Goal: Task Accomplishment & Management: Manage account settings

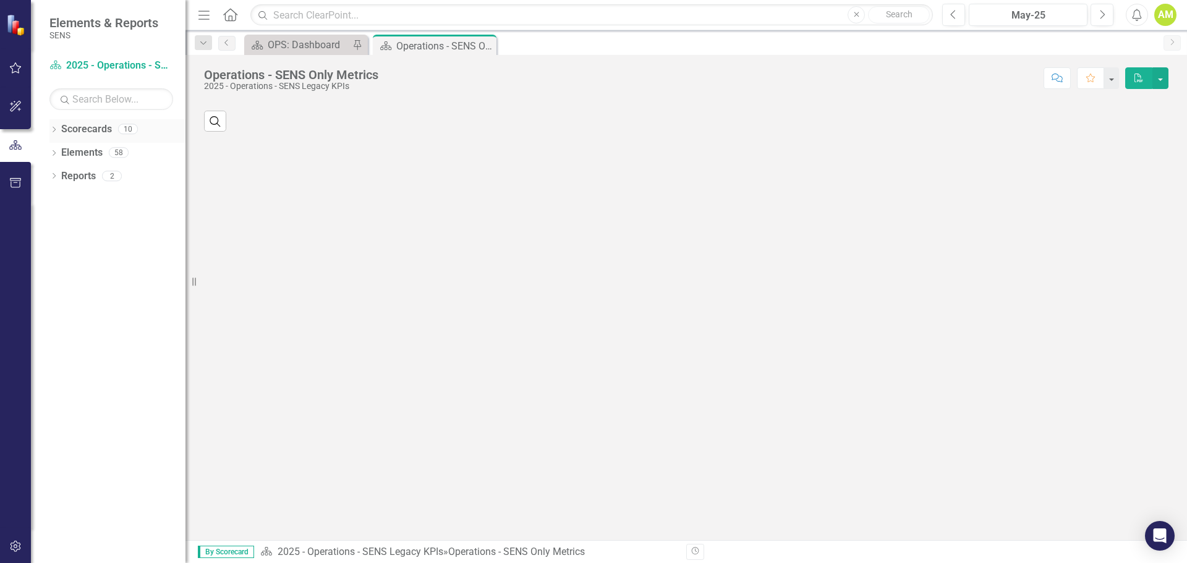
click at [51, 129] on icon "Dropdown" at bounding box center [53, 130] width 9 height 7
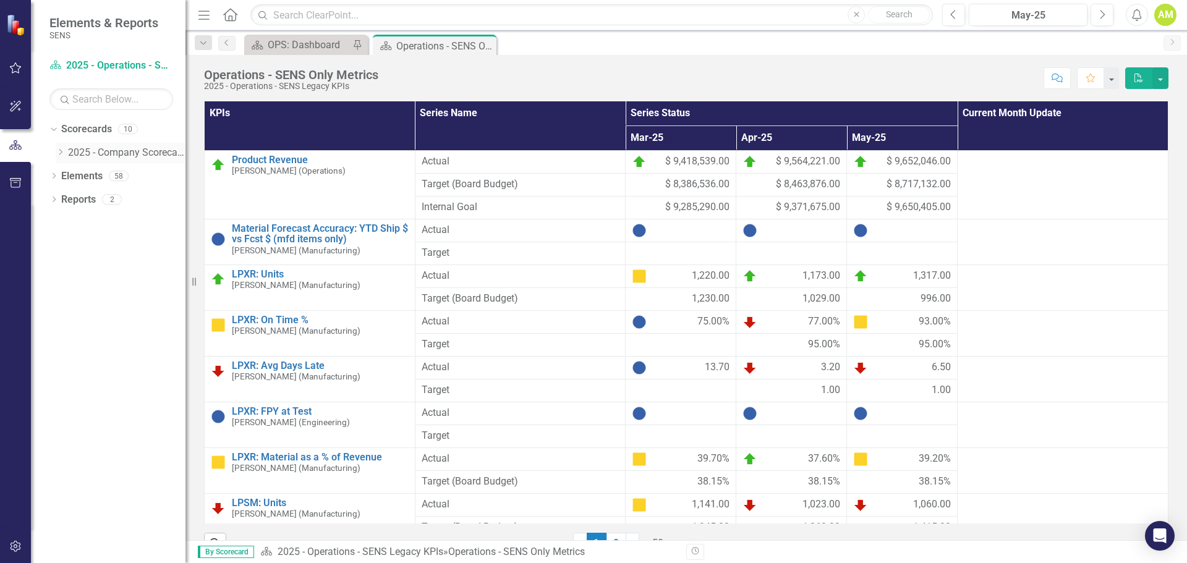
click at [62, 152] on icon at bounding box center [60, 152] width 3 height 6
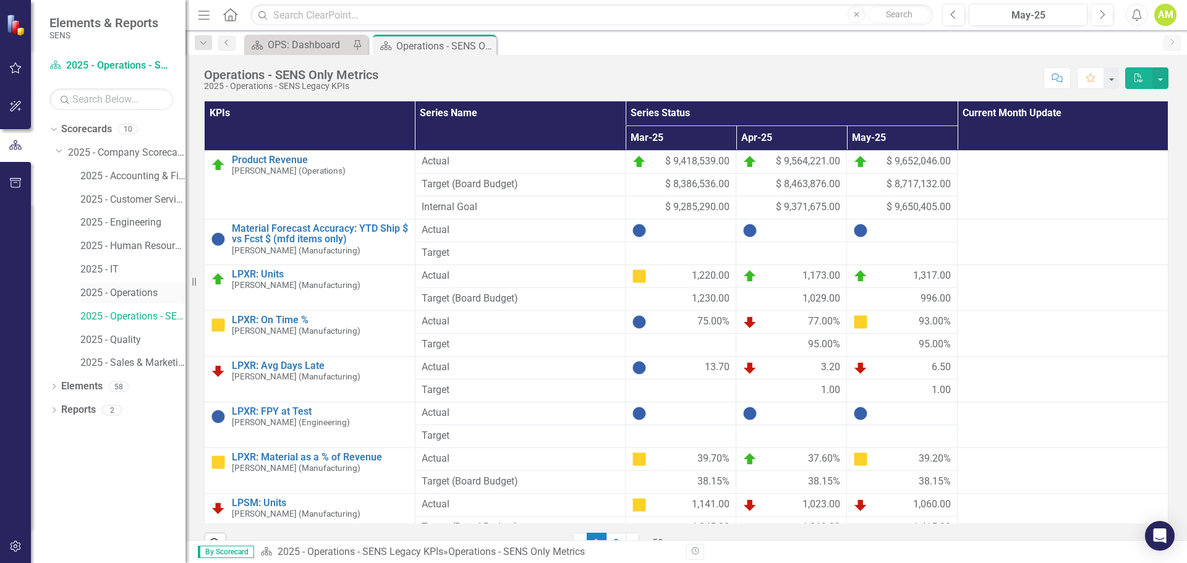
click at [134, 299] on link "2025 - Operations" at bounding box center [132, 293] width 105 height 14
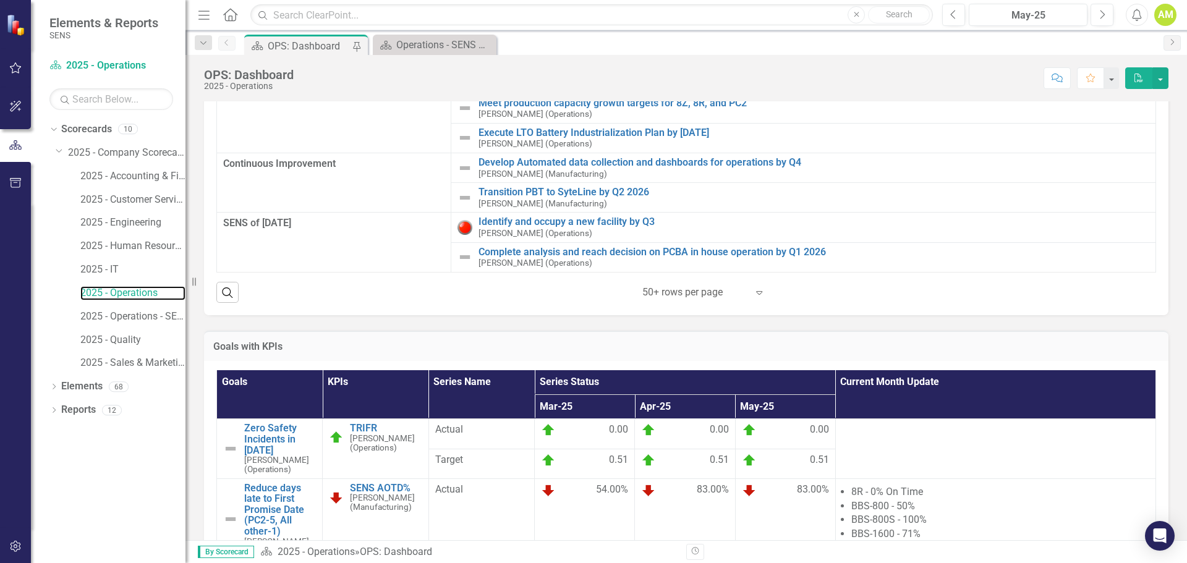
scroll to position [124, 0]
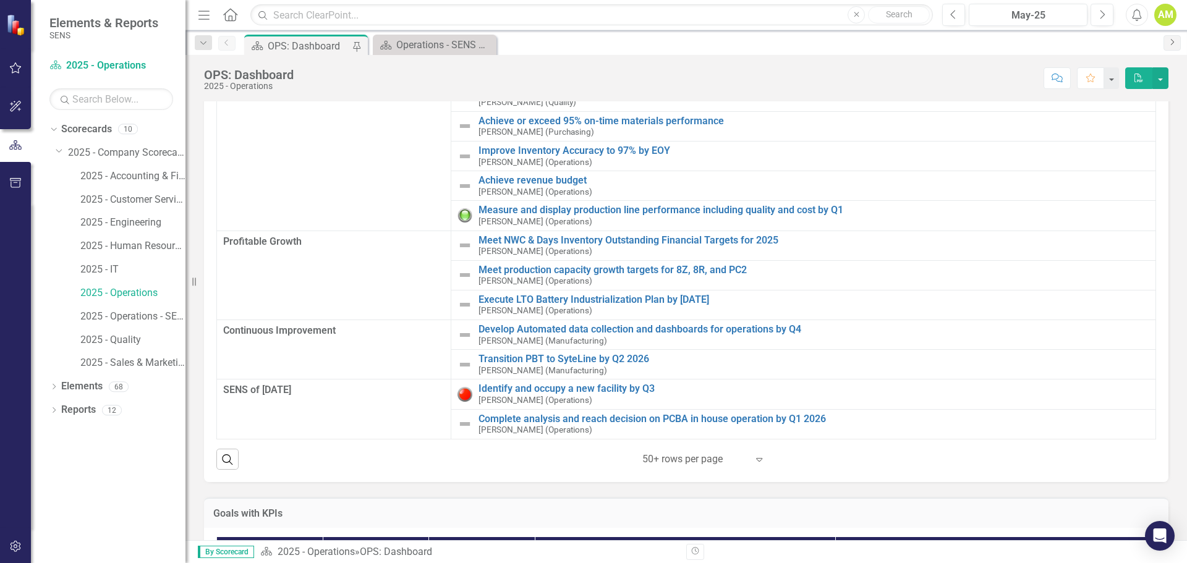
click at [1170, 36] on link "Next" at bounding box center [1172, 42] width 17 height 15
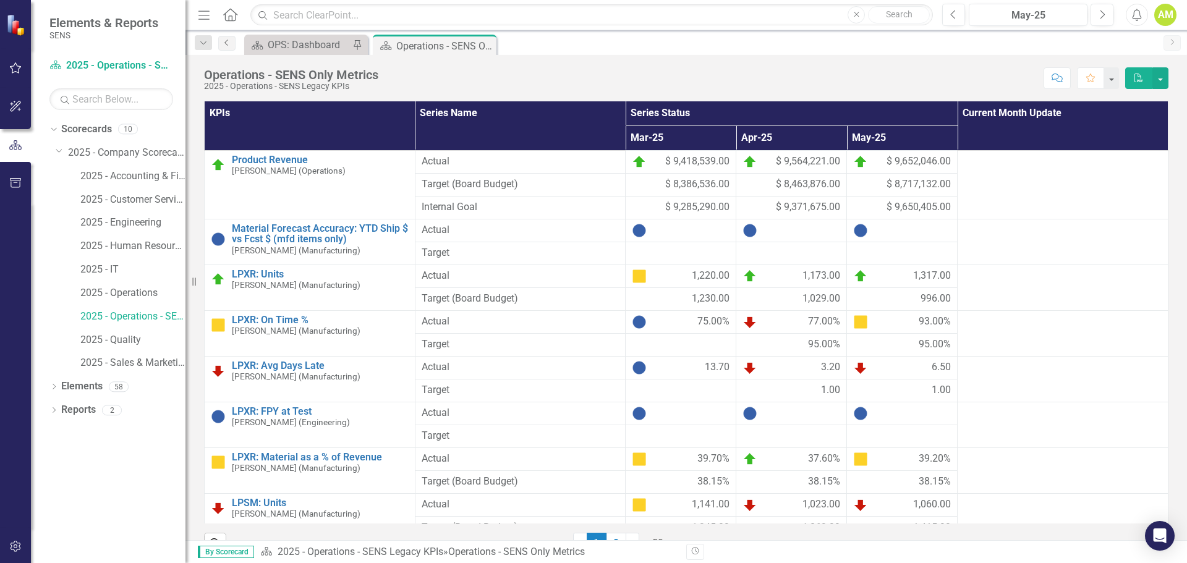
click at [228, 43] on icon "Previous" at bounding box center [227, 42] width 10 height 7
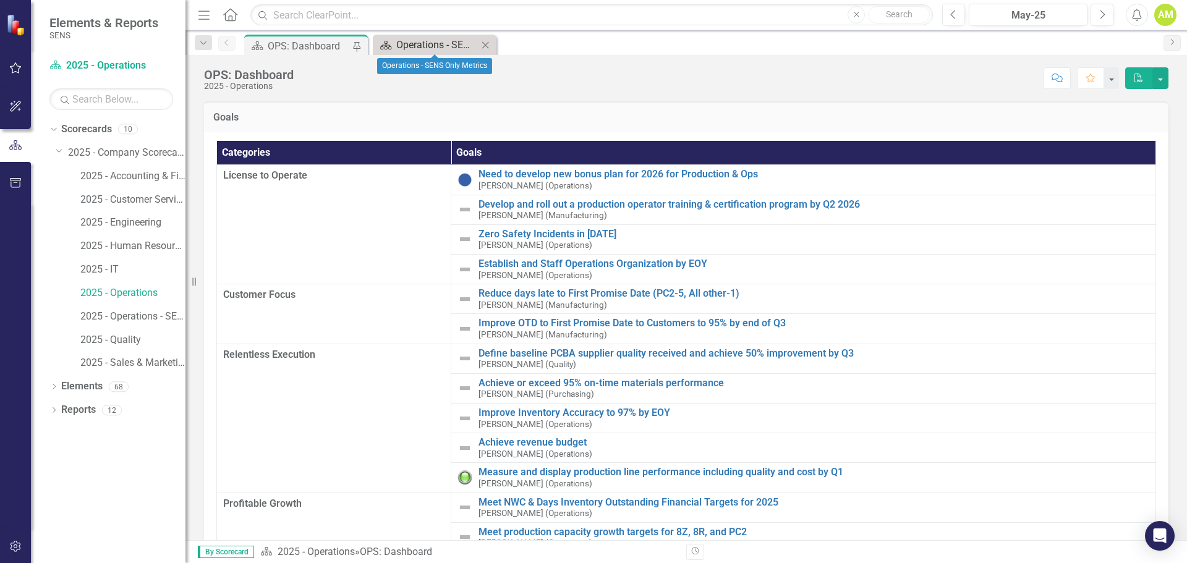
click at [432, 45] on div "Operations - SENS Only Metrics" at bounding box center [437, 44] width 82 height 15
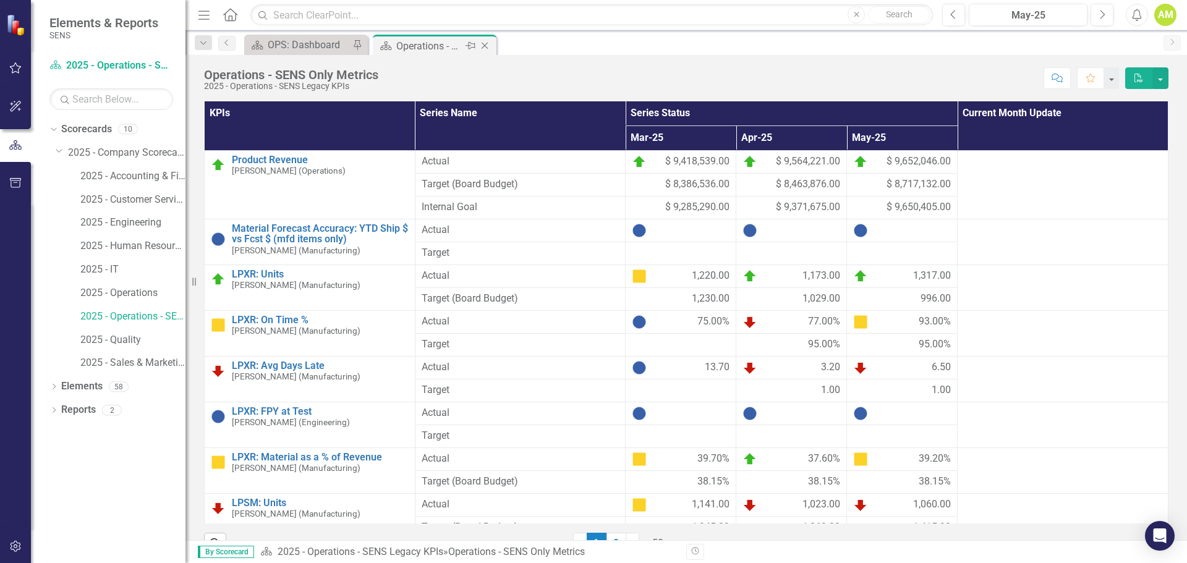
click at [486, 45] on icon at bounding box center [485, 46] width 7 height 7
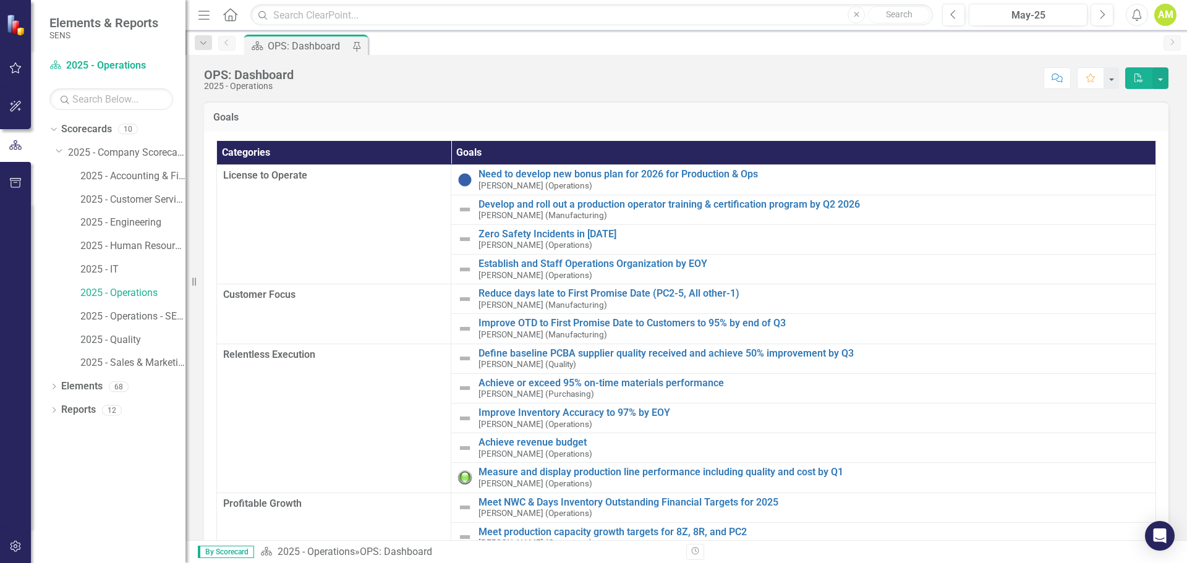
click at [323, 46] on div "OPS: Dashboard" at bounding box center [309, 45] width 82 height 15
click at [1051, 48] on div "Scorecard OPS: Dashboard Pin" at bounding box center [700, 45] width 916 height 20
click at [1029, 23] on button "May-25" at bounding box center [1028, 15] width 119 height 22
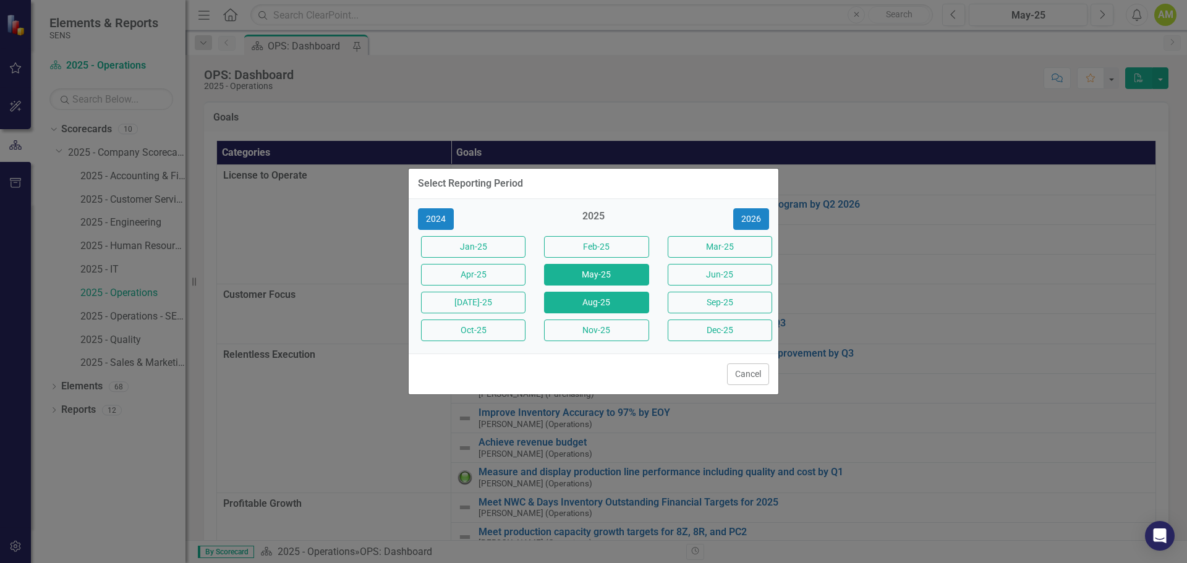
click at [618, 306] on button "Aug-25" at bounding box center [596, 303] width 105 height 22
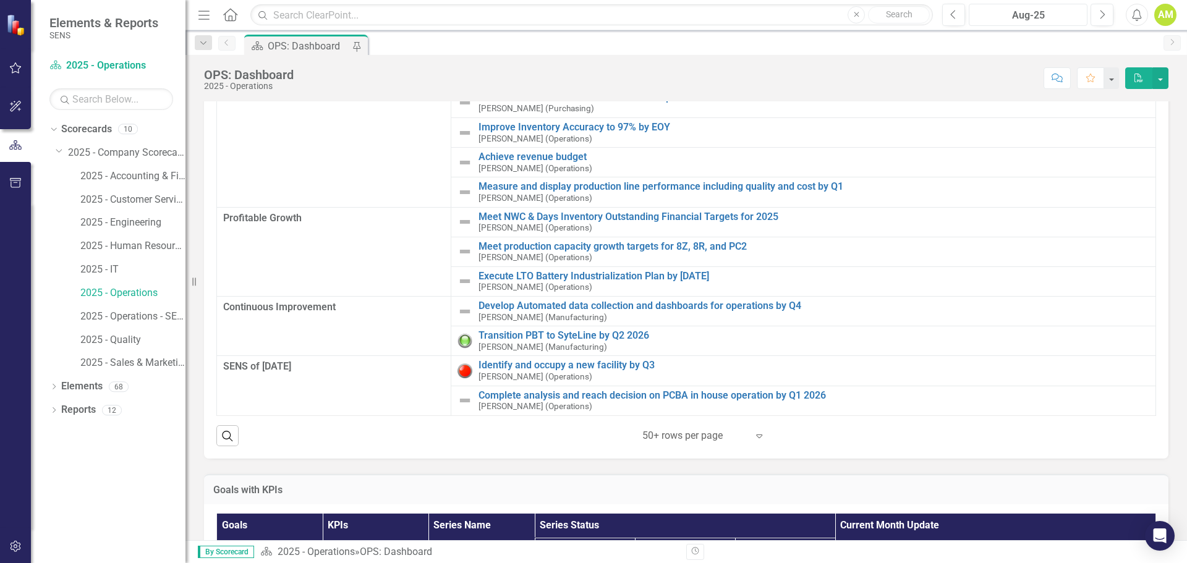
scroll to position [186, 0]
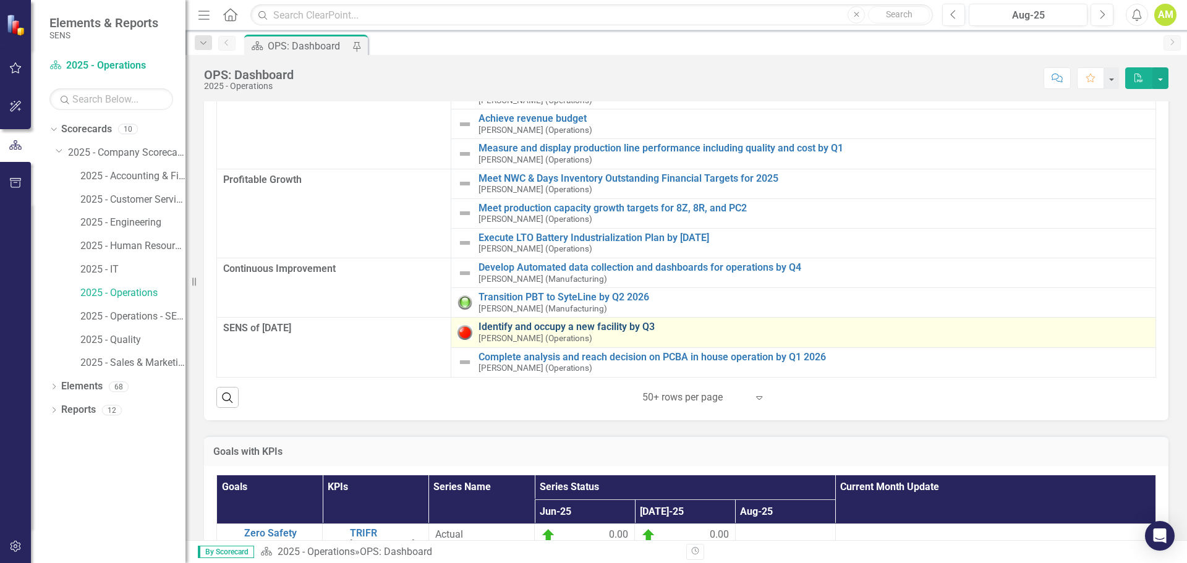
click at [508, 326] on link "Identify and occupy a new facility by Q3" at bounding box center [814, 327] width 671 height 11
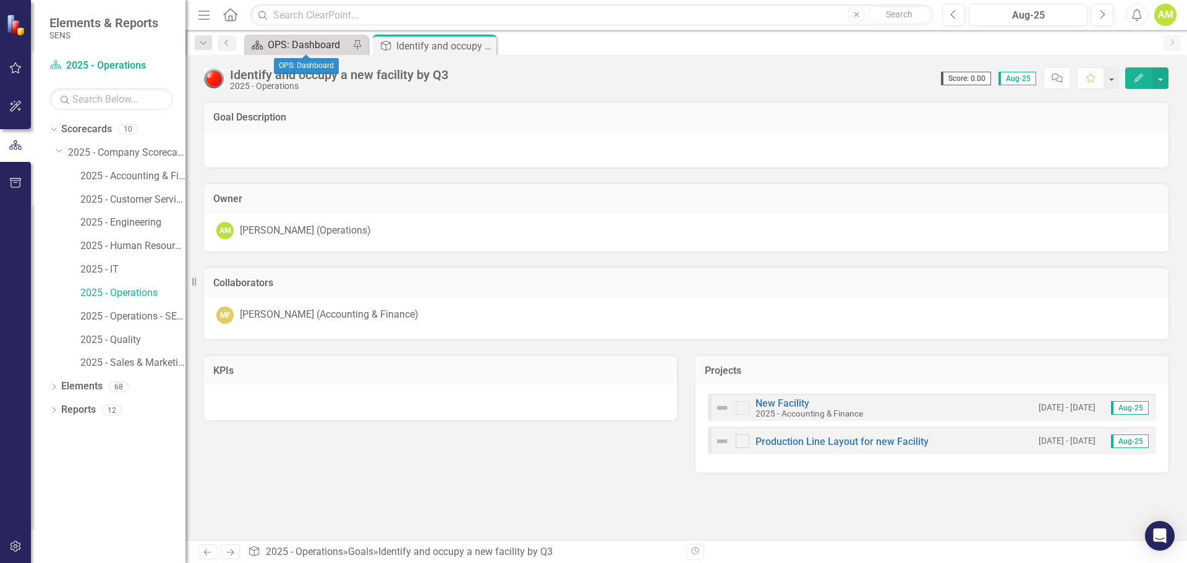
click at [287, 42] on div "OPS: Dashboard" at bounding box center [309, 44] width 82 height 15
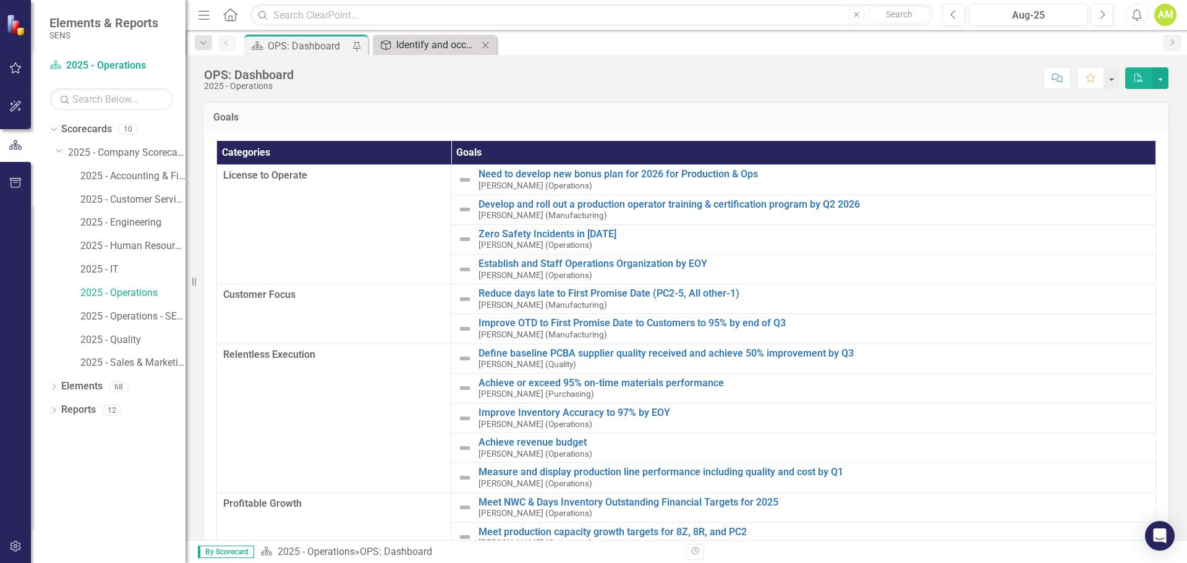
click at [425, 37] on div "Identify and occupy a new facility by Q3" at bounding box center [437, 44] width 82 height 15
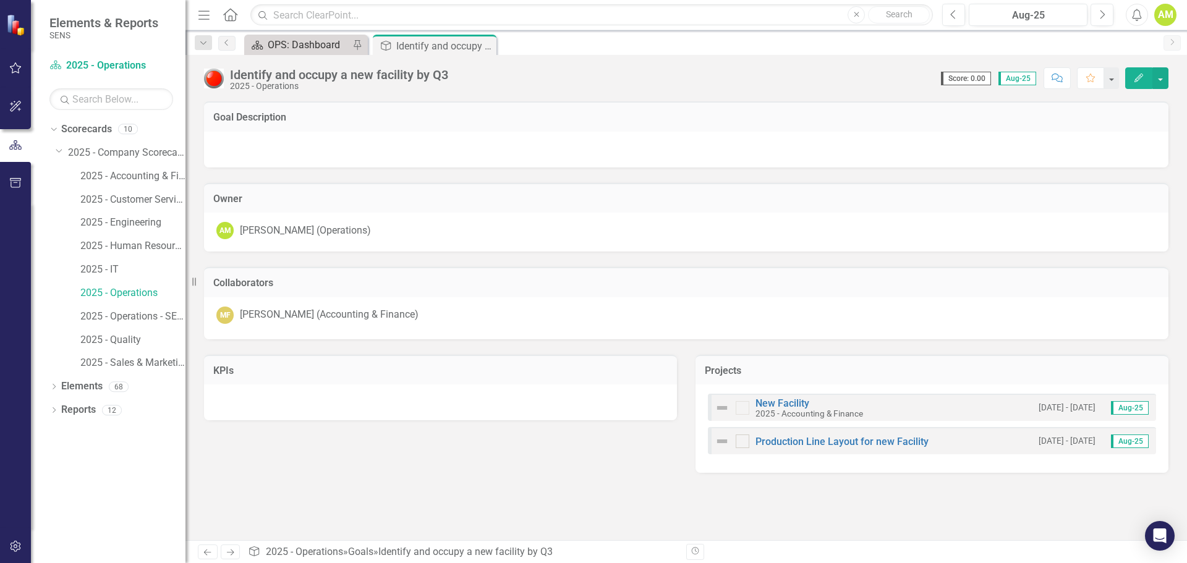
click at [288, 46] on div "OPS: Dashboard" at bounding box center [309, 44] width 82 height 15
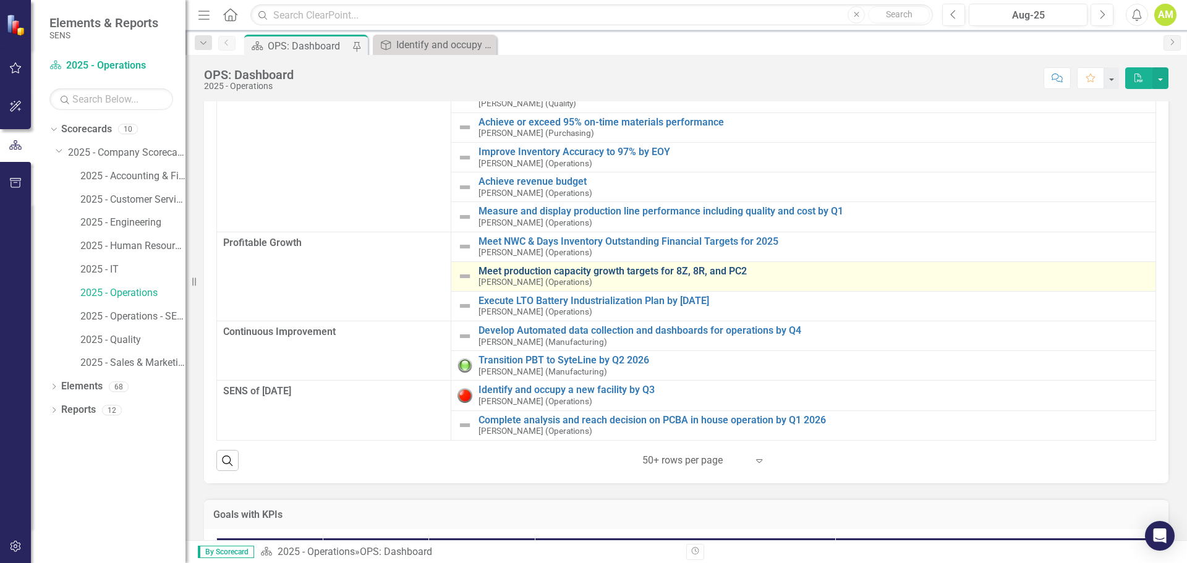
scroll to position [124, 0]
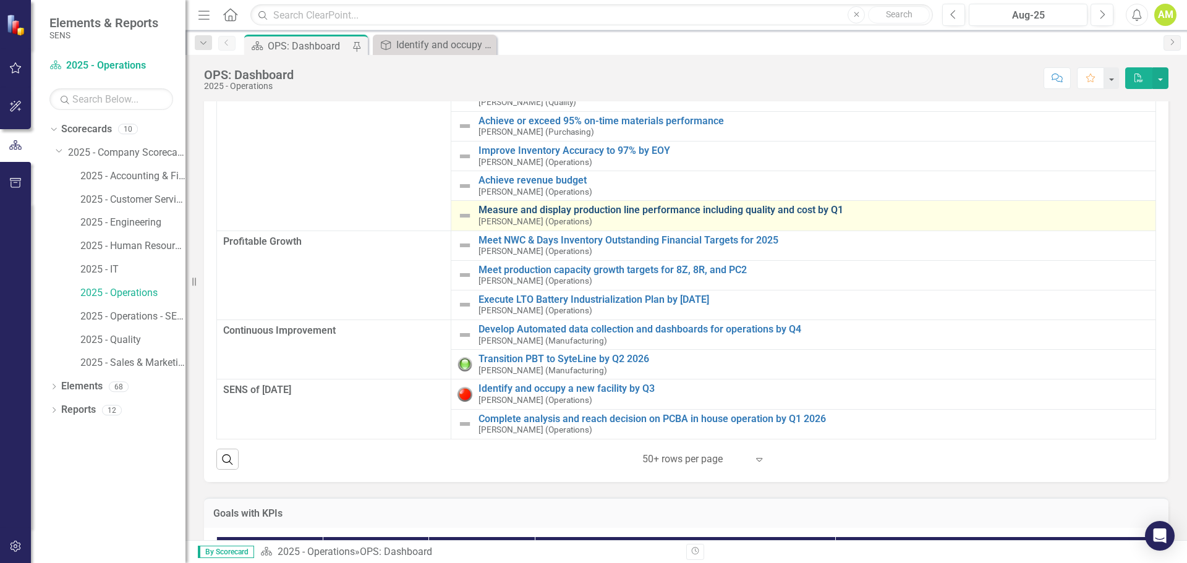
click at [531, 212] on link "Measure and display production line performance including quality and cost by Q1" at bounding box center [814, 210] width 671 height 11
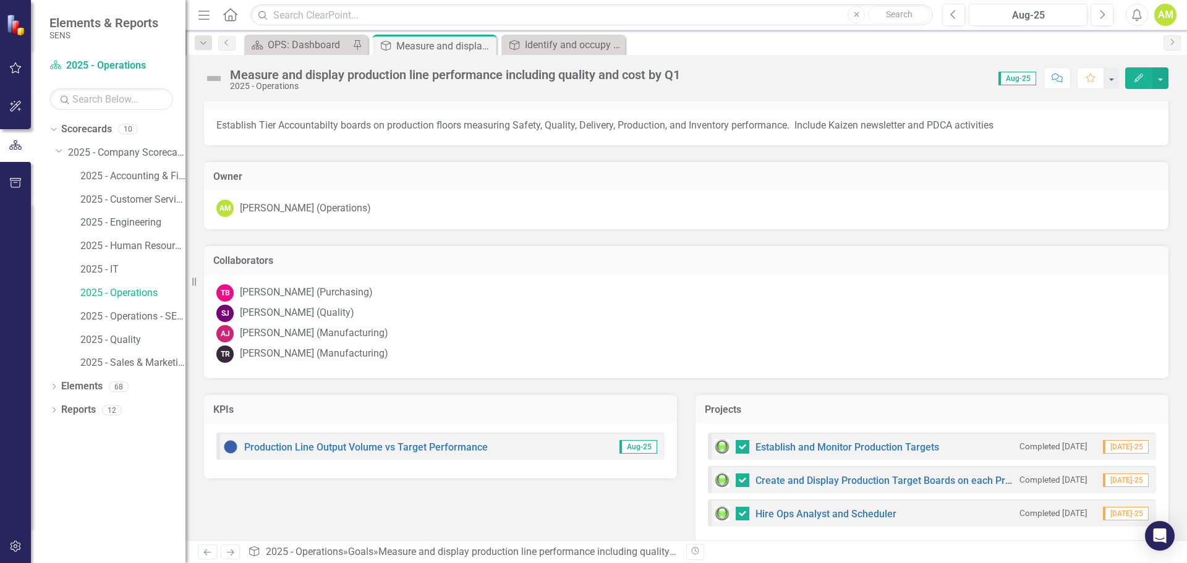
scroll to position [40, 0]
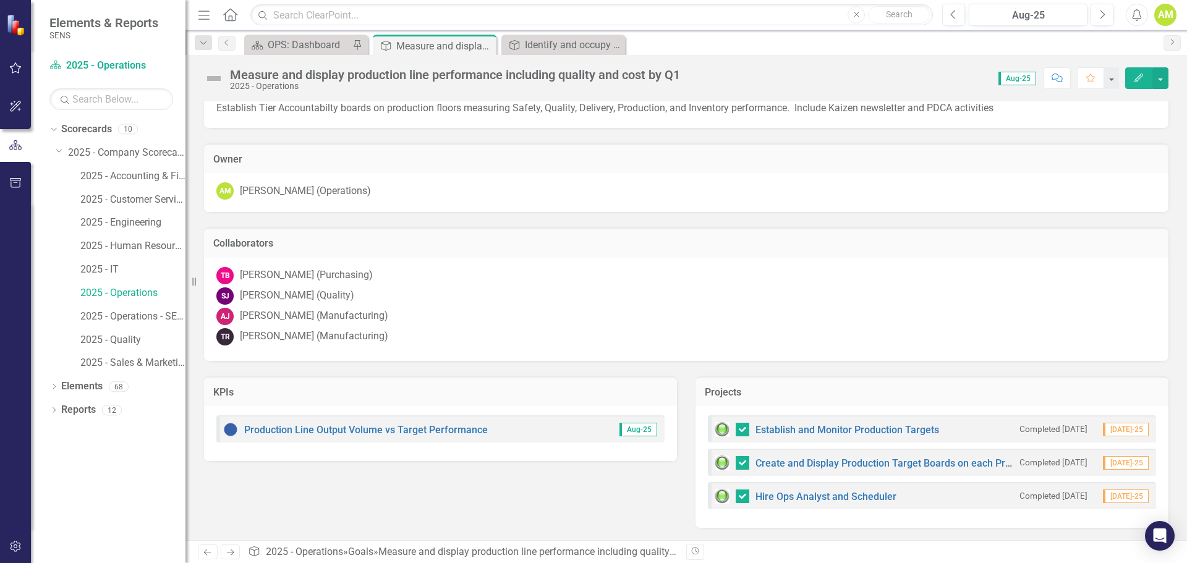
click at [207, 79] on img at bounding box center [214, 79] width 20 height 20
click at [215, 80] on img at bounding box center [214, 79] width 20 height 20
click at [215, 76] on img at bounding box center [214, 79] width 20 height 20
click at [1143, 79] on icon "Edit" at bounding box center [1138, 78] width 11 height 9
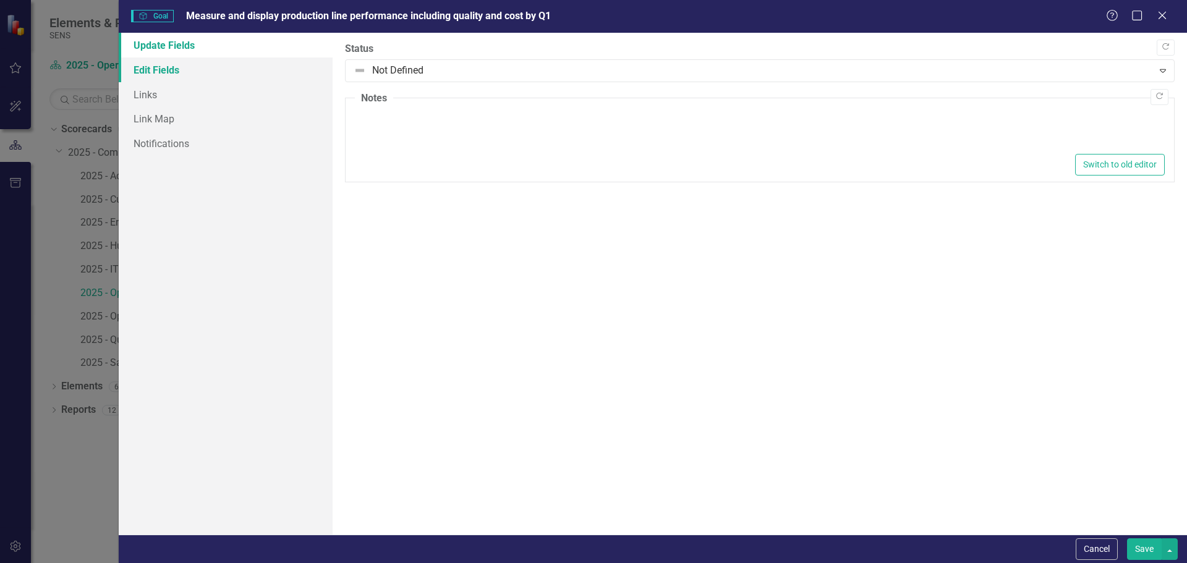
click at [159, 75] on link "Edit Fields" at bounding box center [226, 70] width 214 height 25
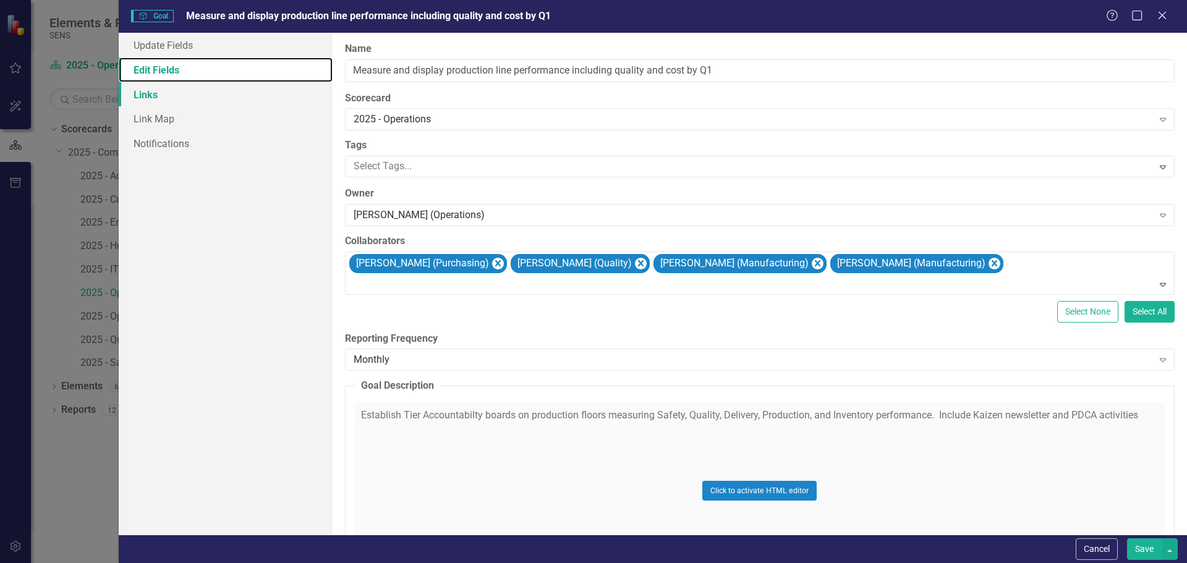
scroll to position [0, 0]
click at [164, 88] on link "Links" at bounding box center [226, 94] width 214 height 25
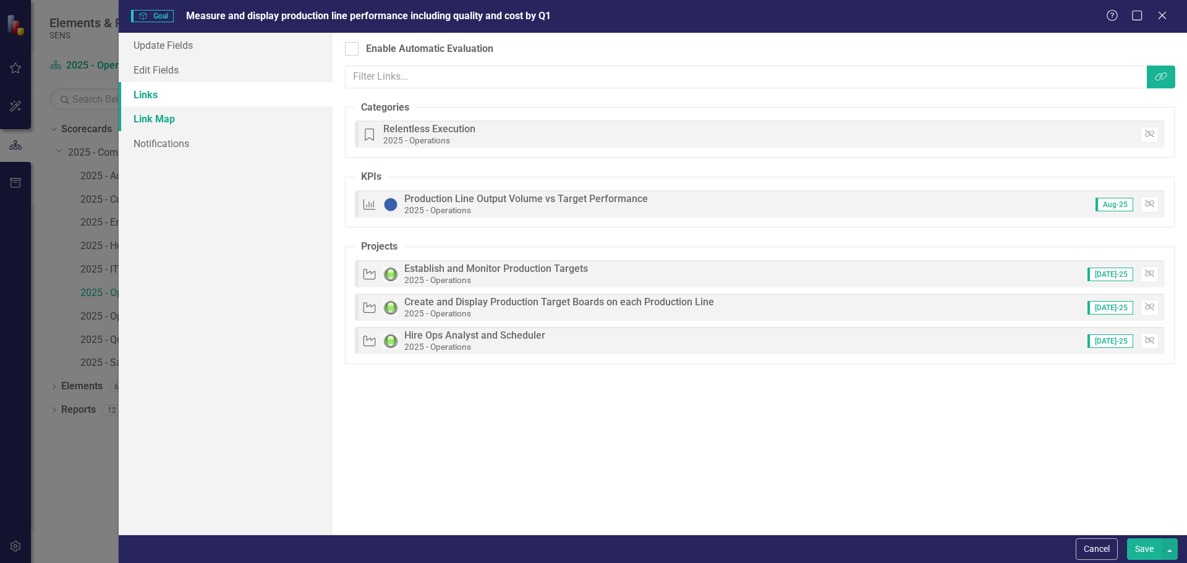
click at [158, 117] on link "Link Map" at bounding box center [226, 118] width 214 height 25
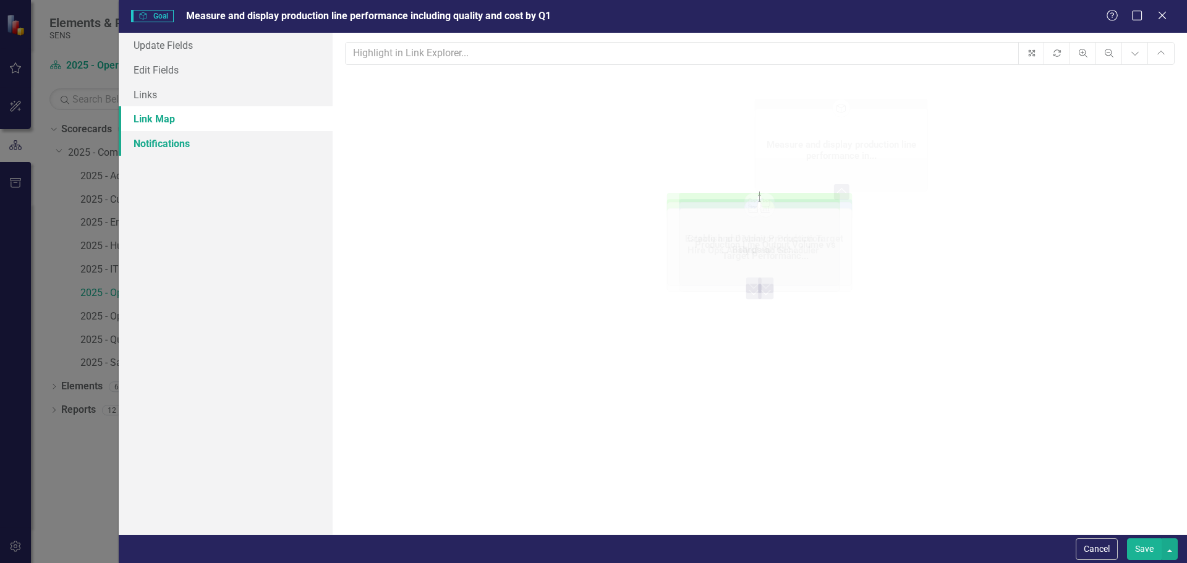
click at [164, 153] on link "Notifications" at bounding box center [226, 143] width 214 height 25
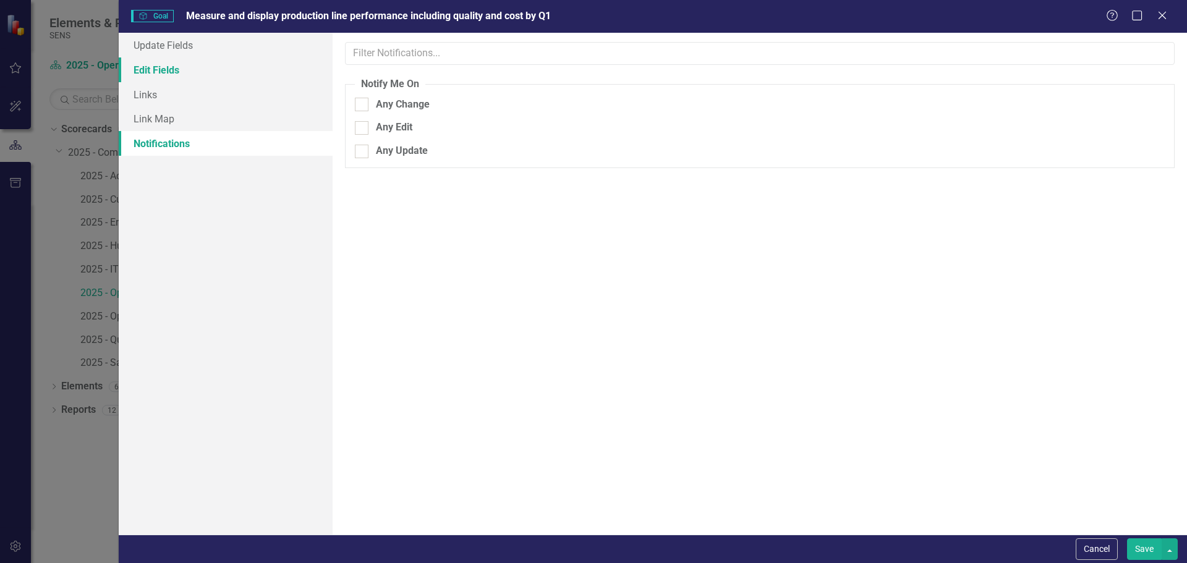
click at [153, 74] on link "Edit Fields" at bounding box center [226, 70] width 214 height 25
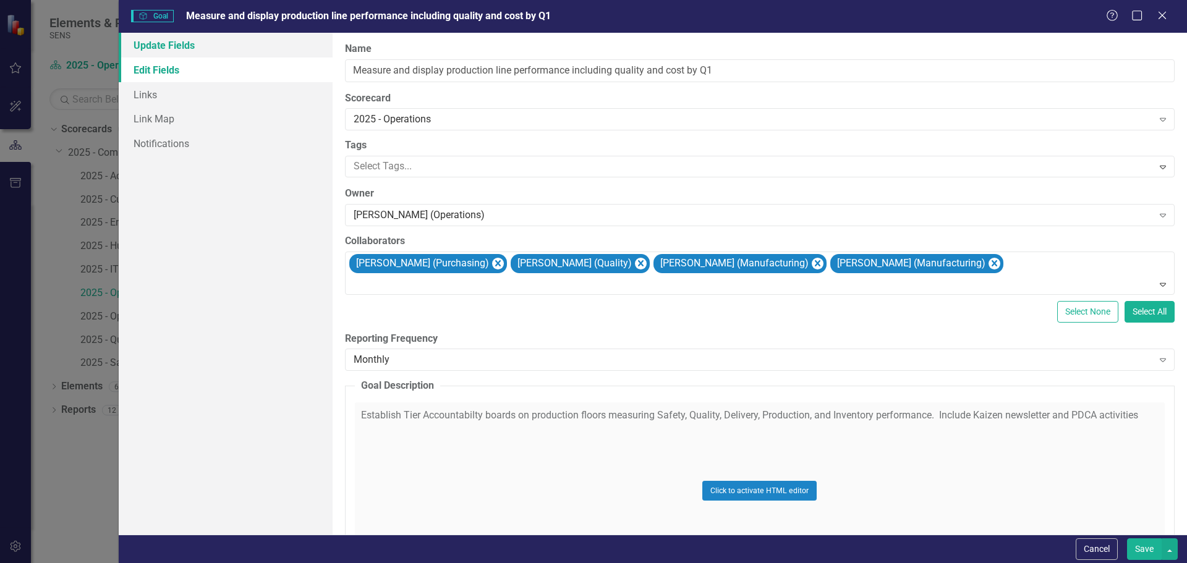
click at [174, 43] on link "Update Fields" at bounding box center [226, 45] width 214 height 25
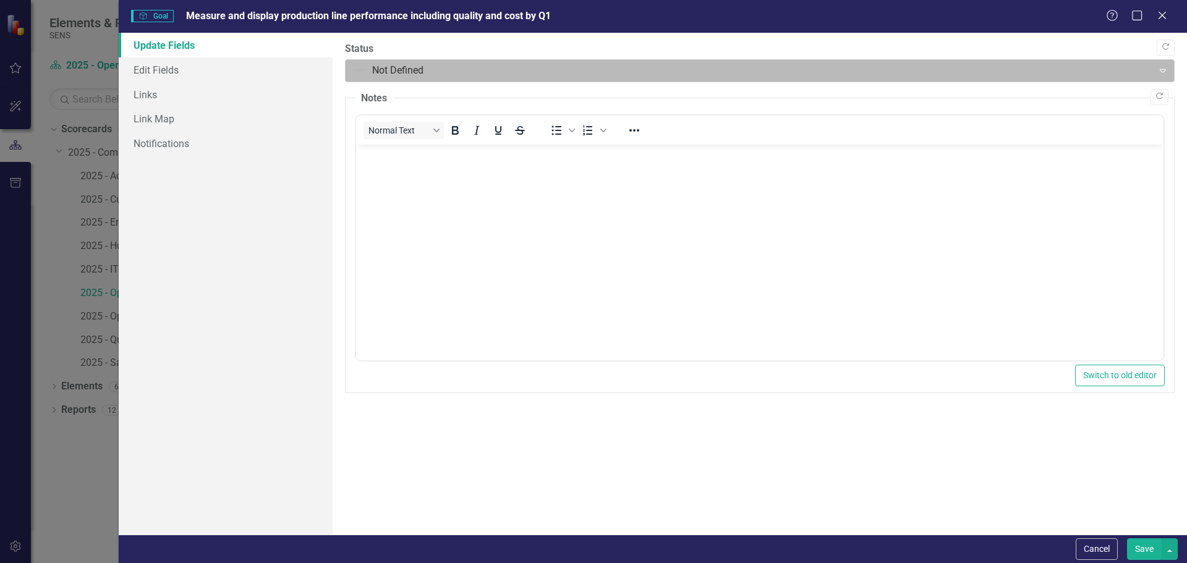
click at [384, 71] on div at bounding box center [750, 70] width 792 height 17
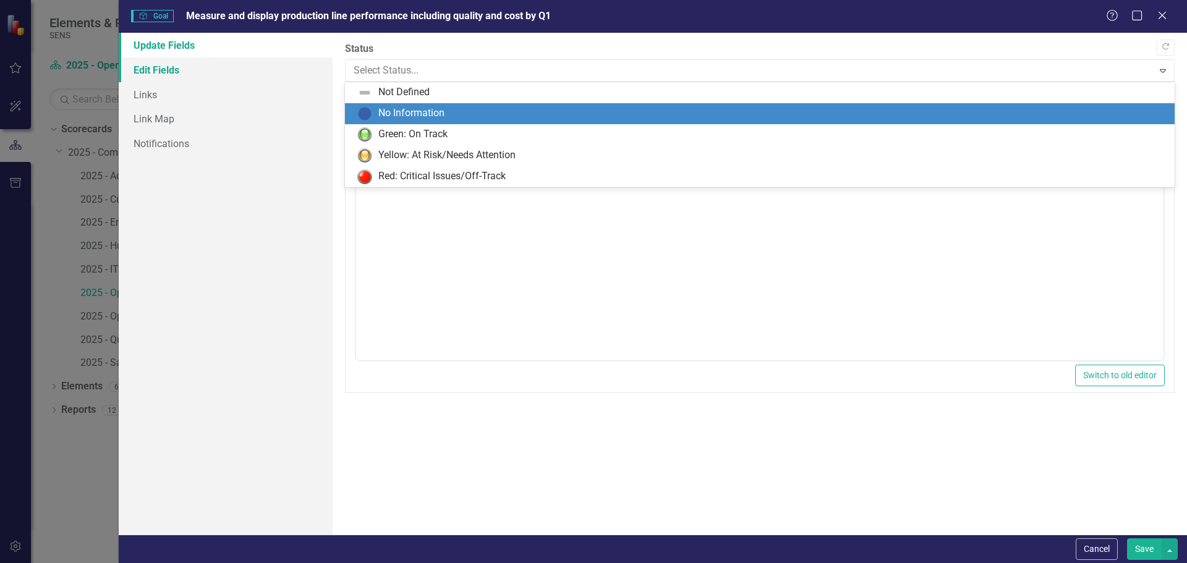
click at [242, 74] on link "Edit Fields" at bounding box center [226, 70] width 214 height 25
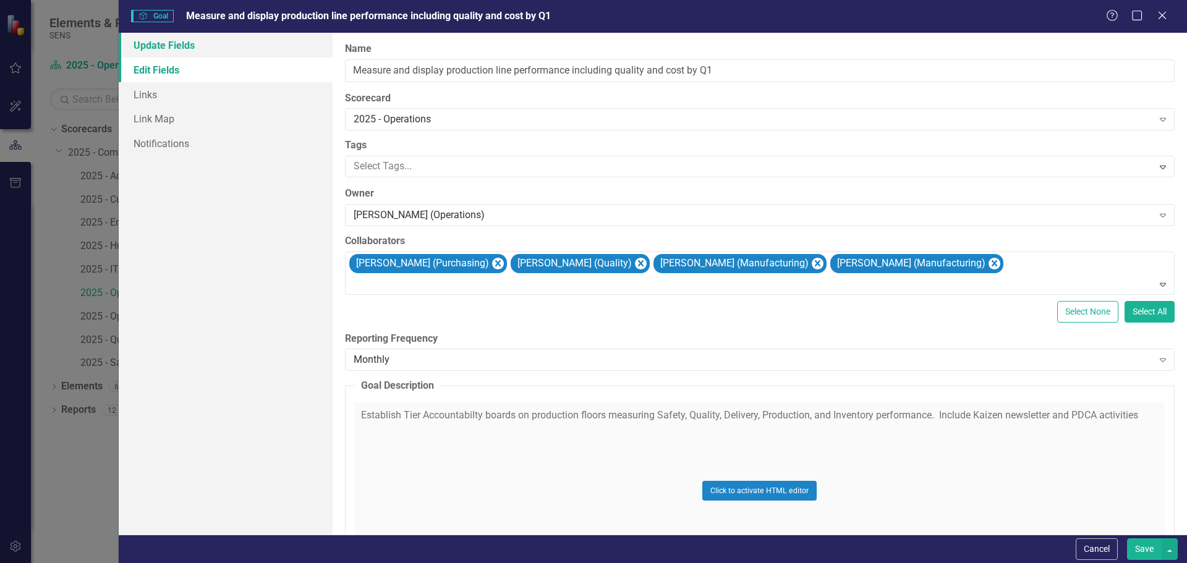
click at [215, 47] on link "Update Fields" at bounding box center [226, 45] width 214 height 25
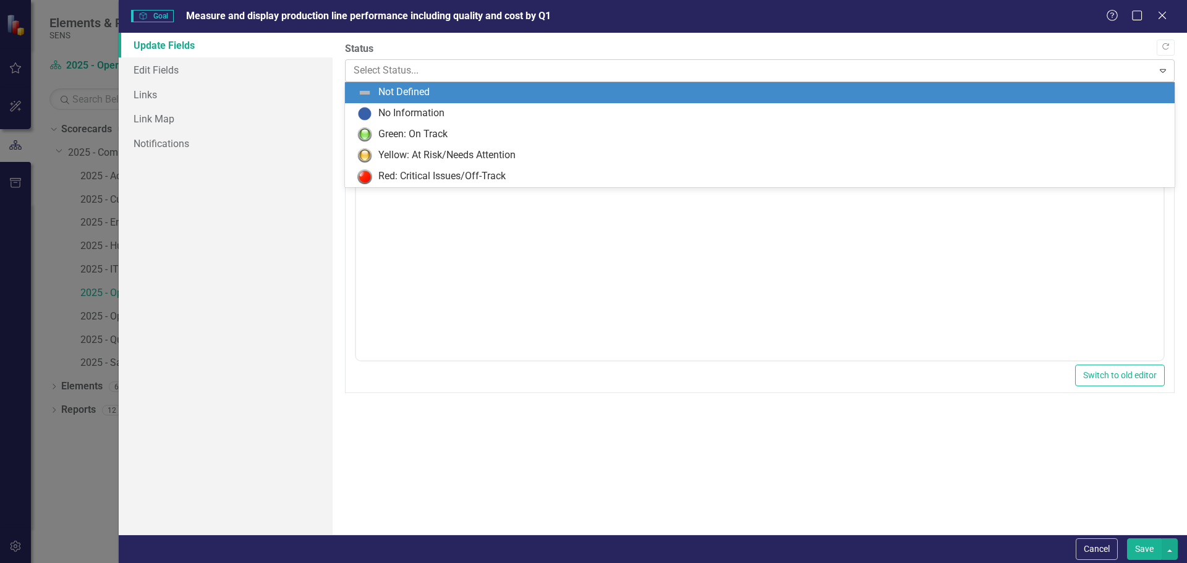
click at [419, 71] on div at bounding box center [750, 70] width 792 height 17
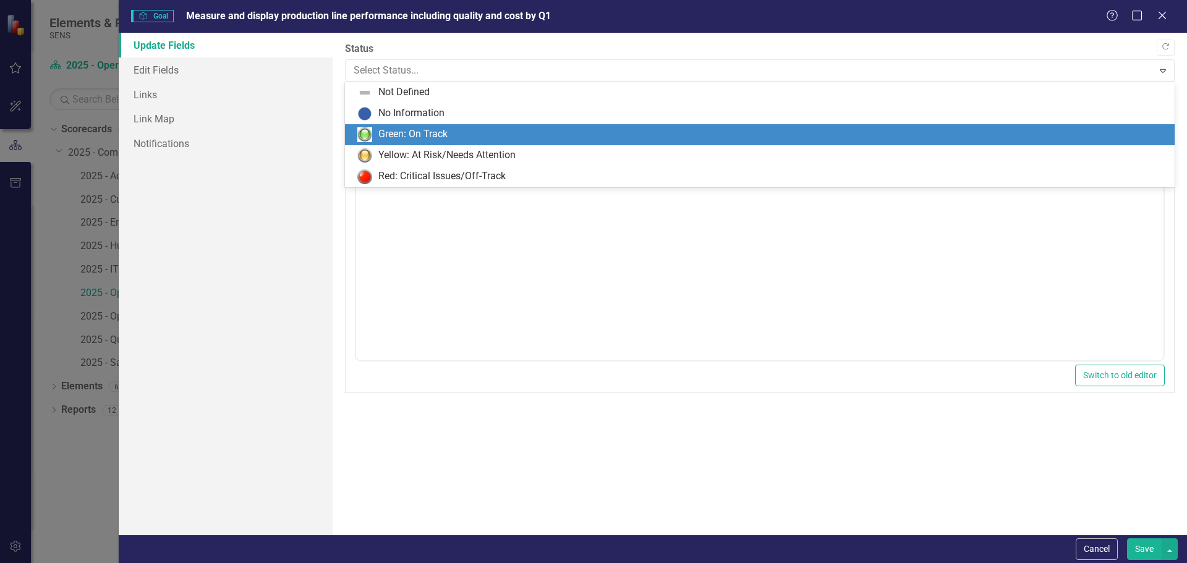
click at [407, 133] on div "Green: On Track" at bounding box center [412, 134] width 69 height 14
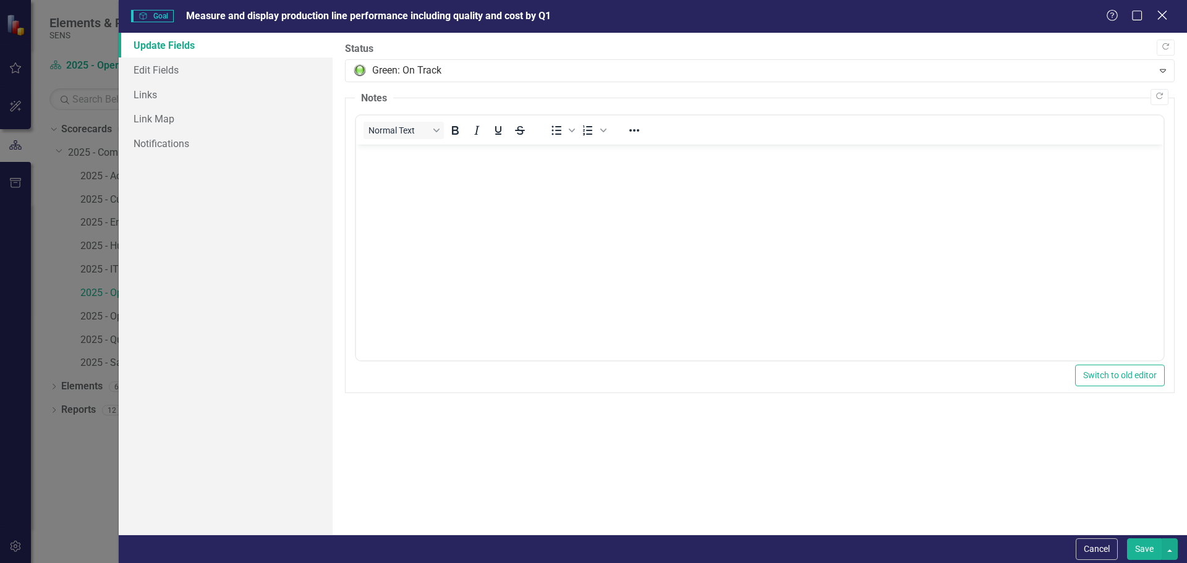
click at [1159, 17] on icon "Close" at bounding box center [1161, 15] width 15 height 12
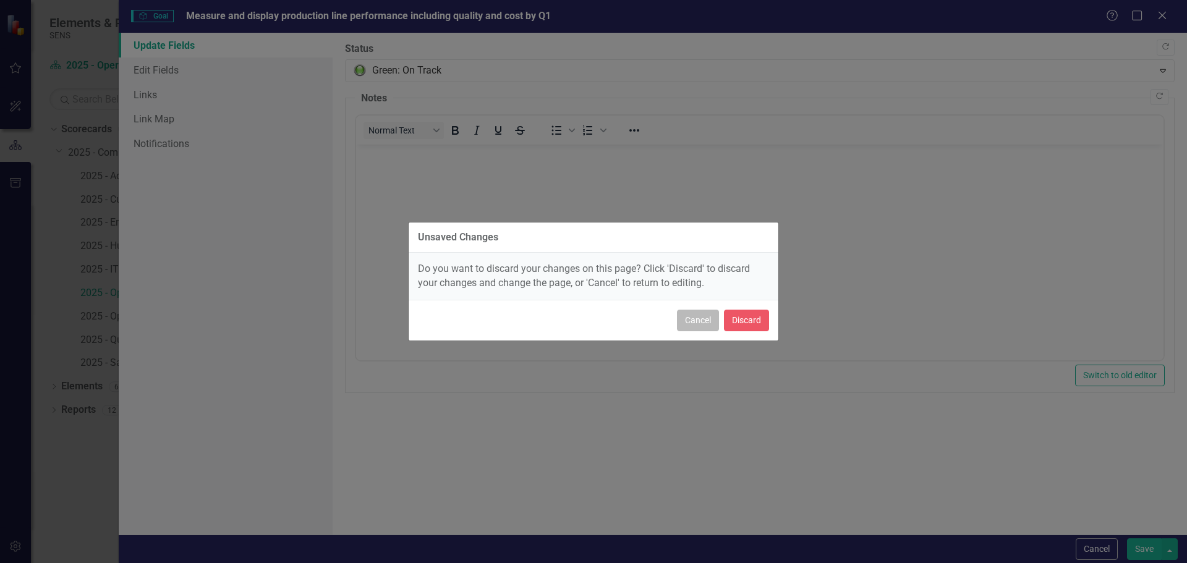
click at [694, 323] on button "Cancel" at bounding box center [698, 321] width 42 height 22
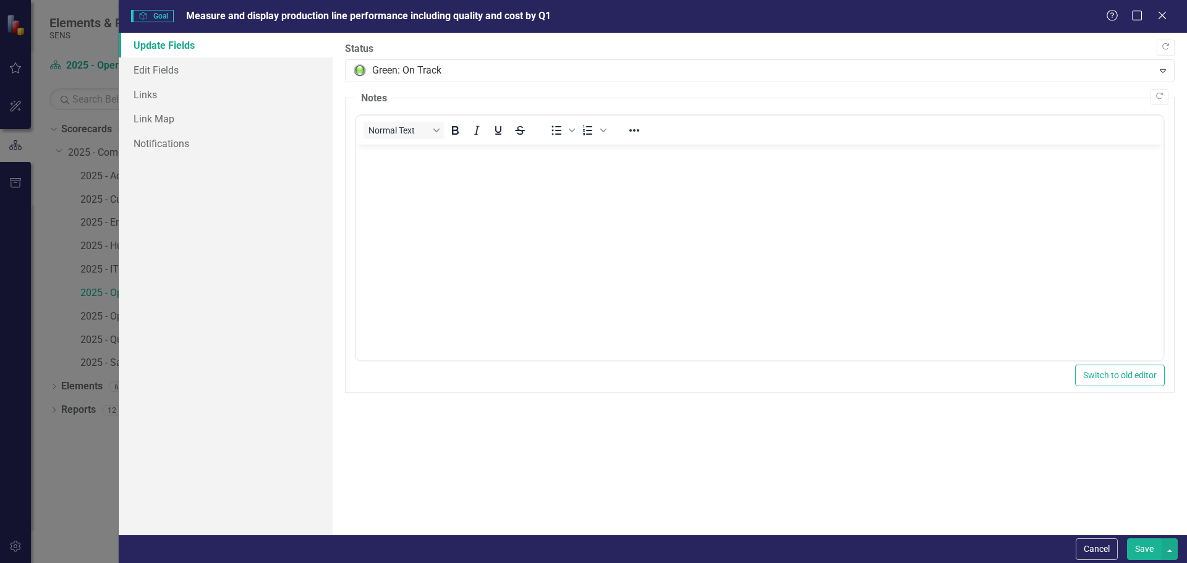
click at [1143, 543] on button "Save" at bounding box center [1144, 550] width 35 height 22
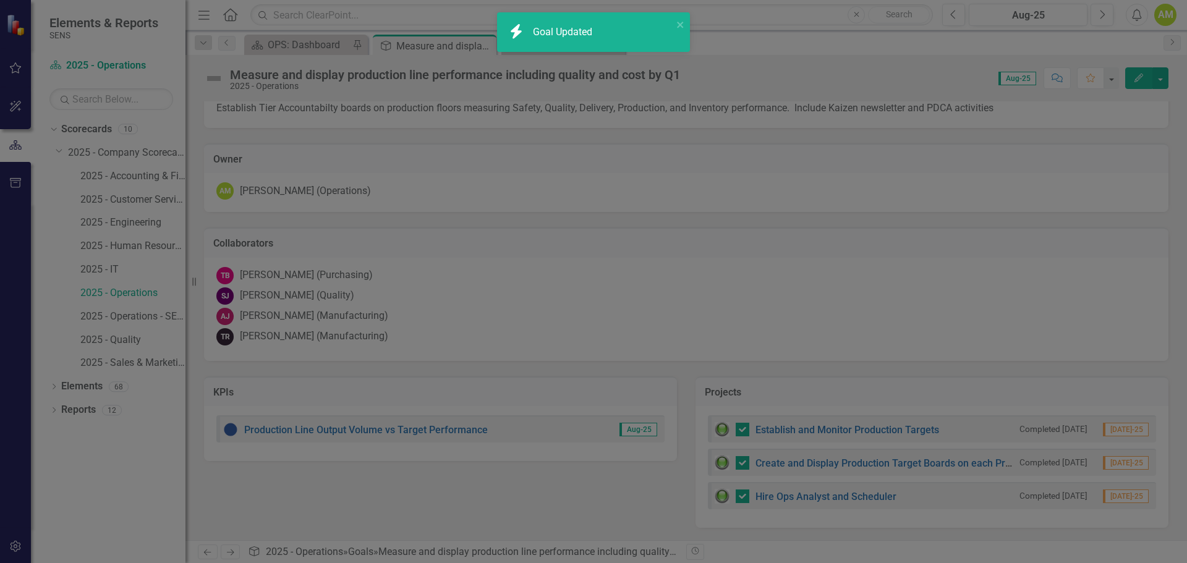
checkbox input "false"
checkbox input "true"
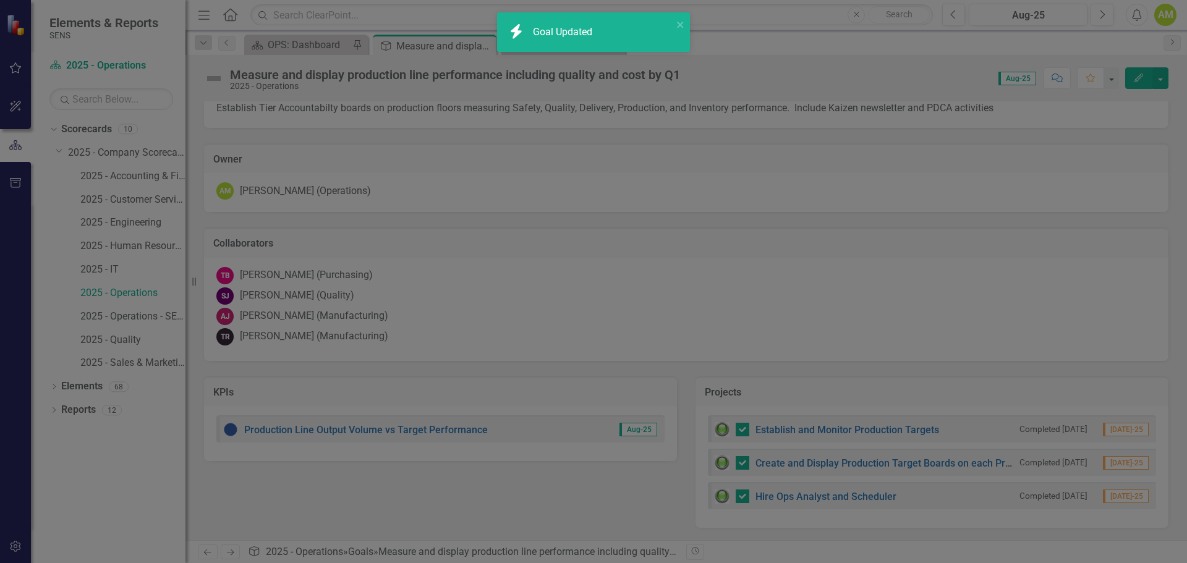
checkbox input "true"
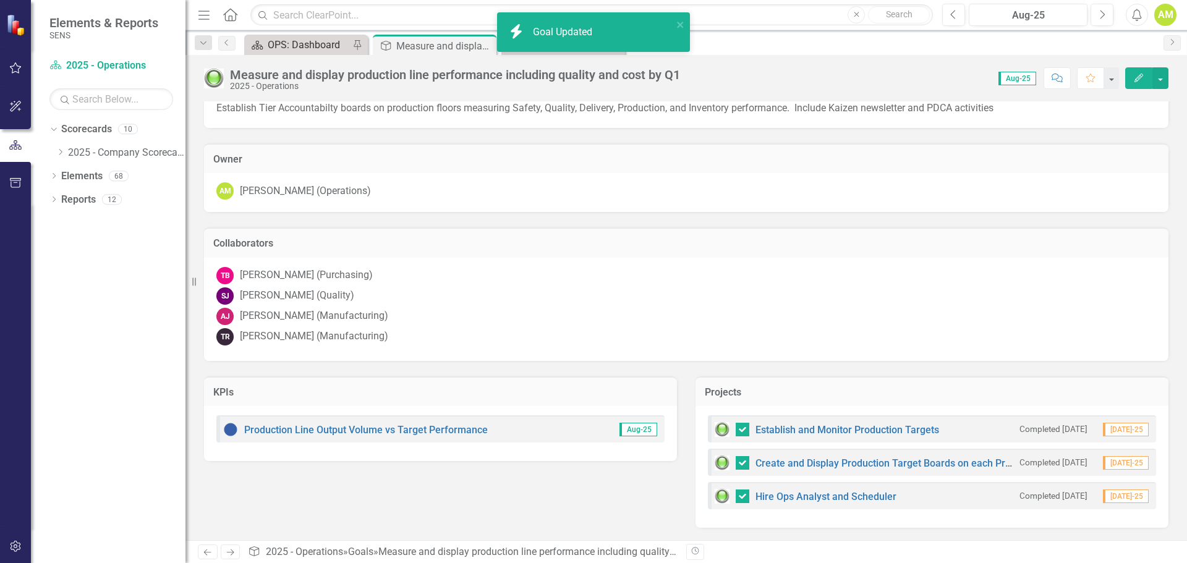
click at [307, 41] on div "OPS: Dashboard" at bounding box center [309, 44] width 82 height 15
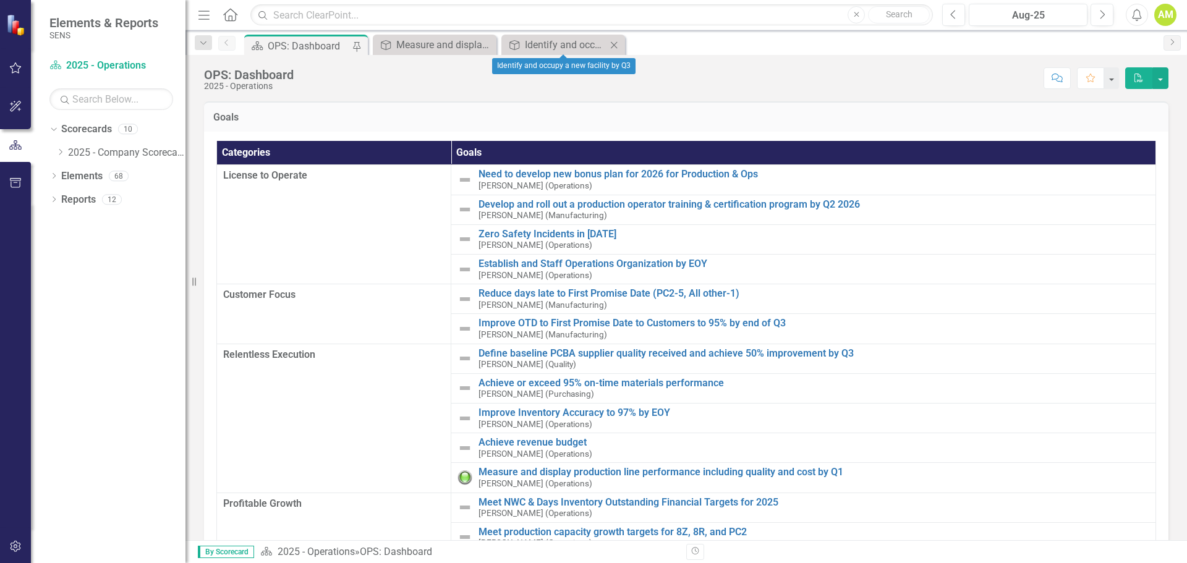
click at [615, 42] on icon "Close" at bounding box center [614, 45] width 12 height 10
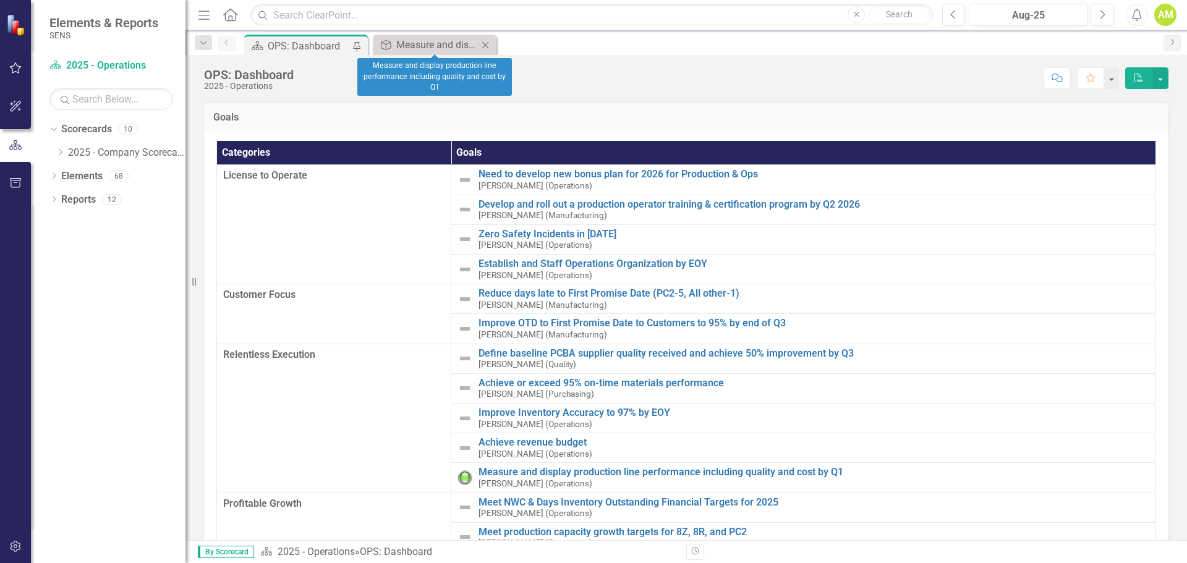
click at [487, 44] on icon at bounding box center [485, 44] width 7 height 7
